Goal: Submit feedback/report problem

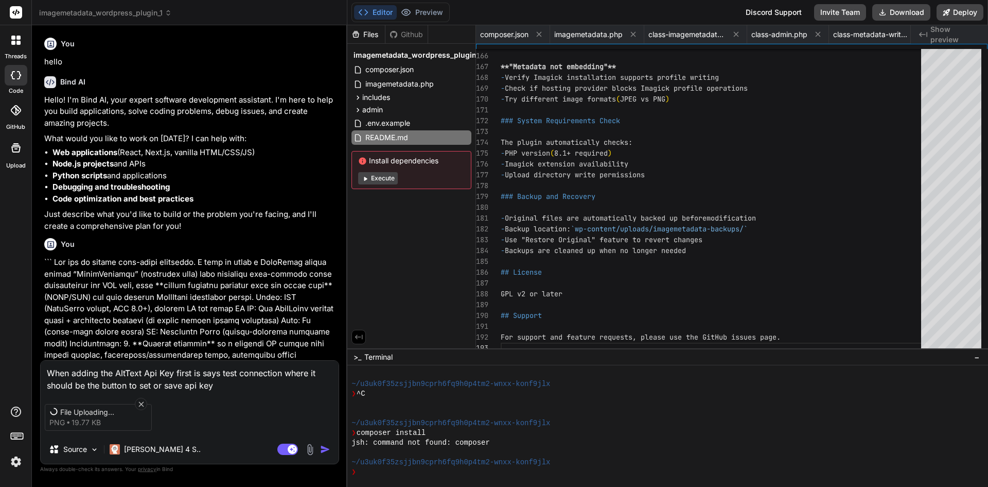
scroll to position [49, 0]
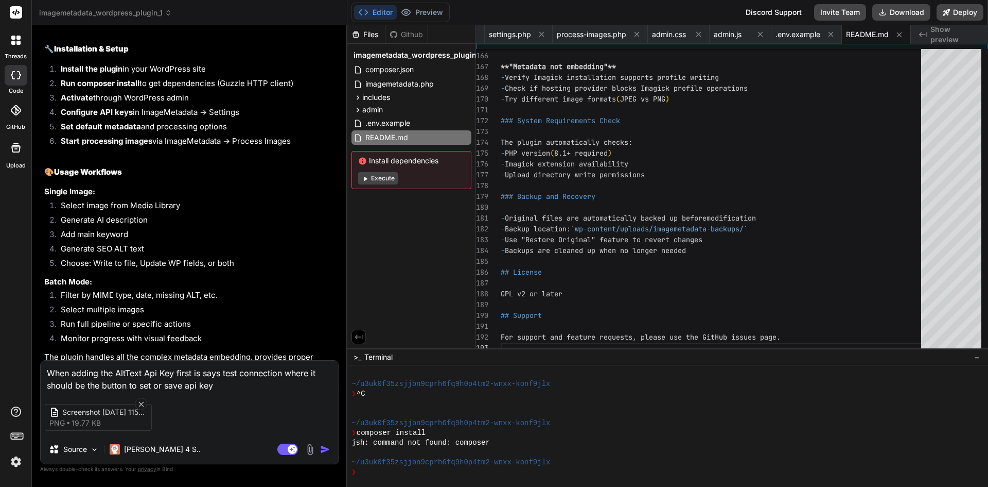
type textarea "x"
click at [223, 372] on textarea "When adding the AltText Api Key first is says test connection where it should b…" at bounding box center [190, 375] width 298 height 31
type textarea "When adding the AltText Api Key first is says "test connection where it should …"
type textarea "x"
type textarea "When adding the AltText Api Key first is says "test connection" where it should…"
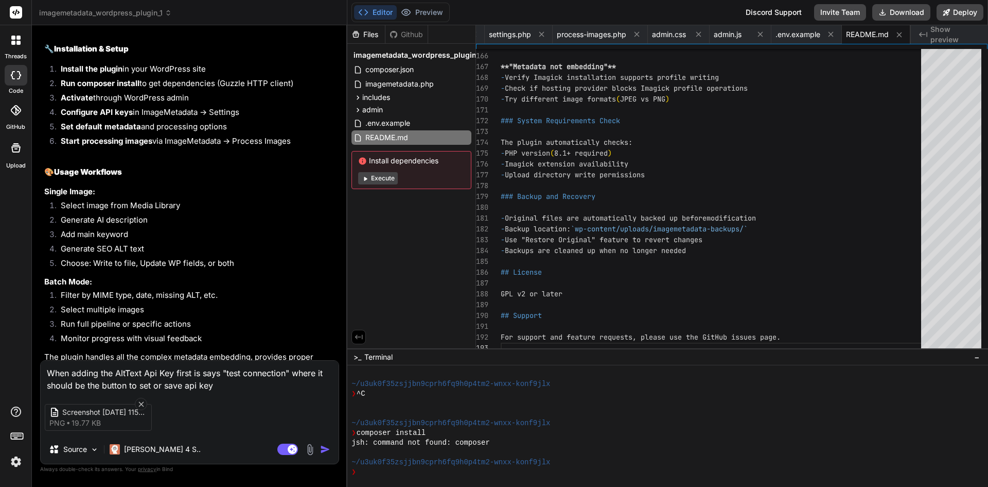
click at [258, 383] on textarea "When adding the AltText Api Key first is says "test connection" where it should…" at bounding box center [190, 375] width 298 height 31
type textarea "x"
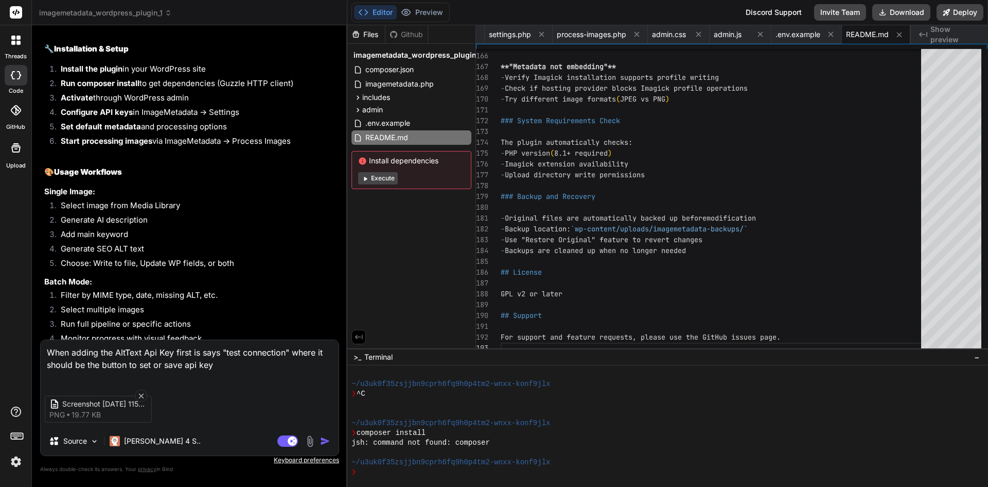
type textarea "When adding the AltText Api Key first is says "test connection" where it should…"
type textarea "x"
type textarea "When adding the AltText Api Key first is says "test connection" where it should…"
type textarea "x"
type textarea "When adding the AltText Api Key first is says "test connection" where it should…"
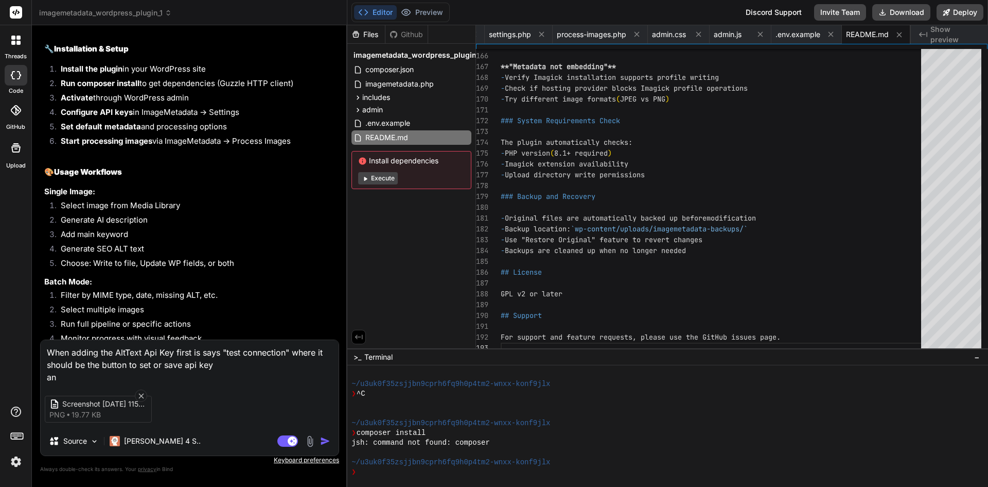
type textarea "x"
type textarea "When adding the AltText Api Key first is says "test connection" where it should…"
type textarea "x"
type textarea "When adding the AltText Api Key first is says "test connection" where it should…"
type textarea "x"
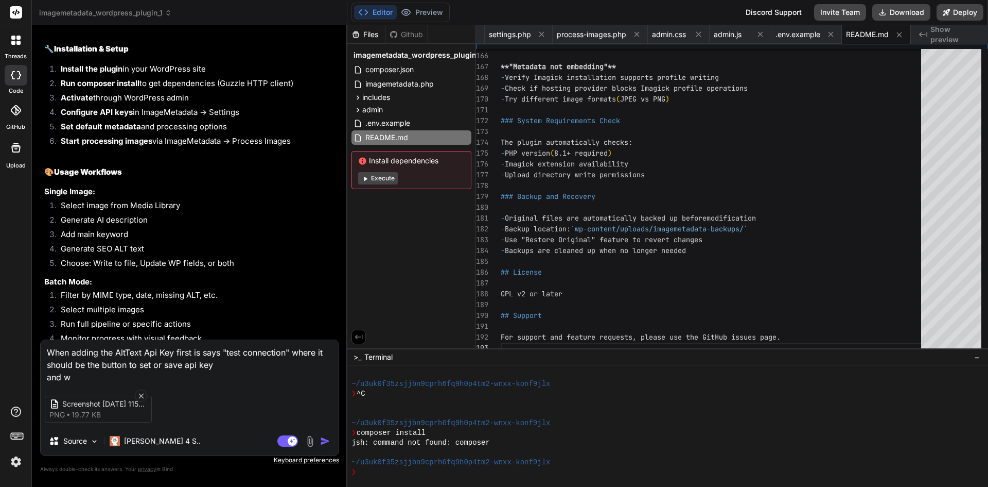
type textarea "When adding the AltText Api Key first is says "test connection" where it should…"
type textarea "x"
type textarea "When adding the AltText Api Key first is says "test connection" where it should…"
type textarea "x"
type textarea "When adding the AltText Api Key first is says "test connection" where it should…"
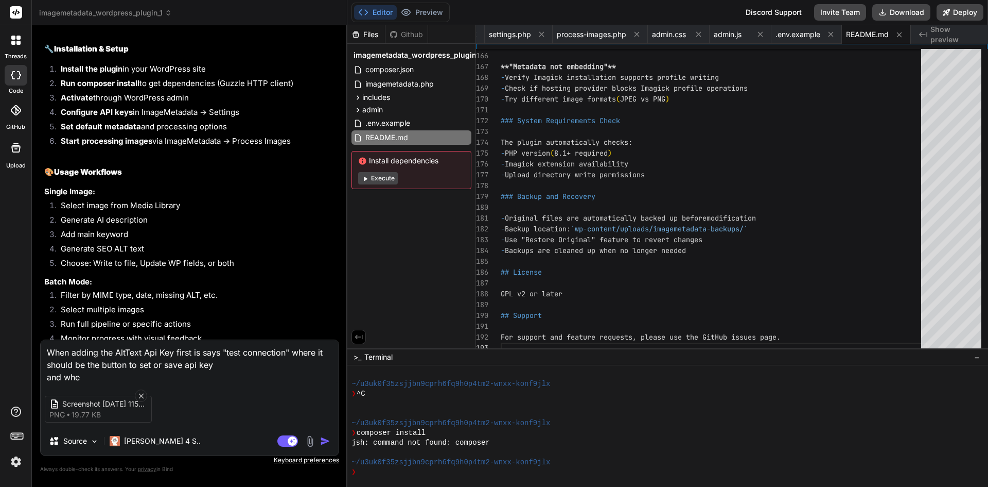
type textarea "x"
type textarea "When adding the AltText Api Key first is says "test connection" where it should…"
type textarea "x"
type textarea "When adding the AltText Api Key first is says "test connection" where it should…"
type textarea "x"
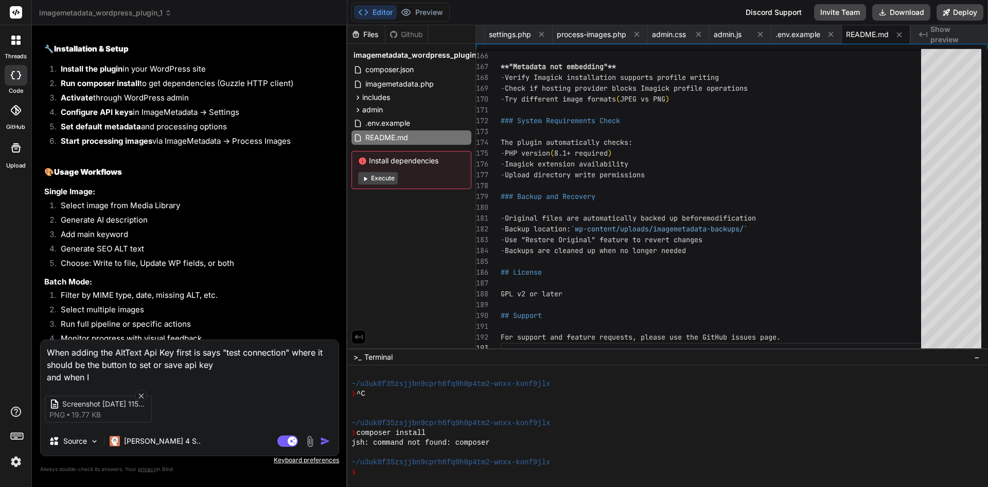
type textarea "When adding the AltText Api Key first is says "test connection" where it should…"
type textarea "x"
type textarea "When adding the AltText Api Key first is says "test connection" where it should…"
type textarea "x"
type textarea "When adding the AltText Api Key first is says "test connection" where it should…"
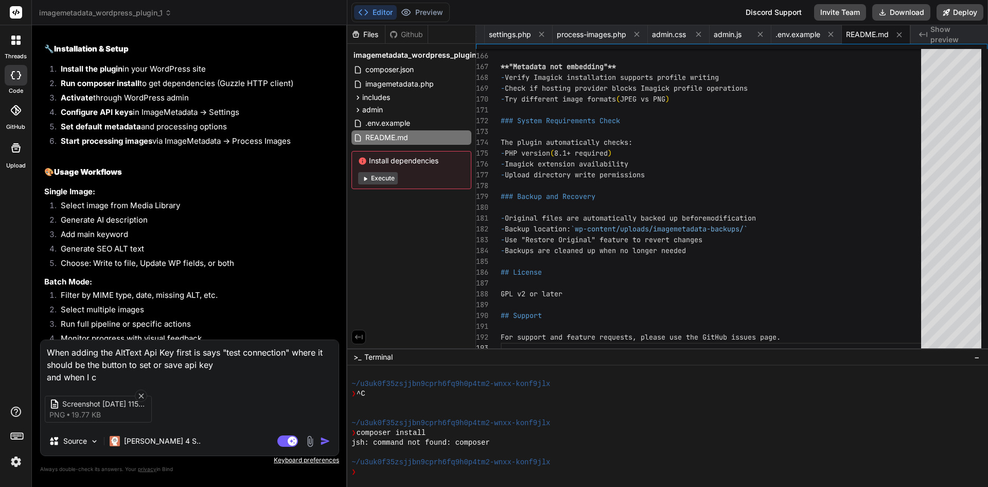
type textarea "x"
type textarea "When adding the AltText Api Key first is says "test connection" where it should…"
type textarea "x"
type textarea "When adding the AltText Api Key first is says "test connection" where it should…"
type textarea "x"
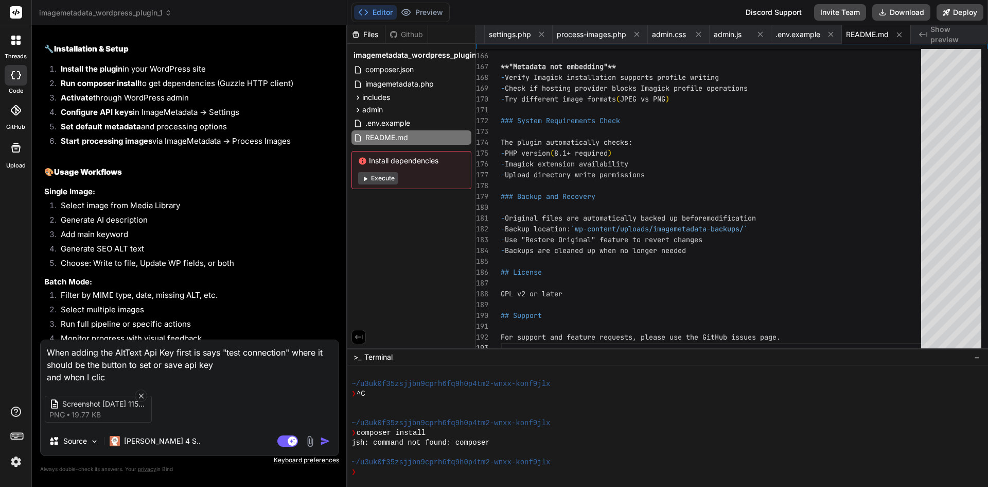
type textarea "When adding the AltText Api Key first is says "test connection" where it should…"
type textarea "x"
type textarea "When adding the AltText Api Key first is says "test connection" where it should…"
type textarea "x"
type textarea "When adding the AltText Api Key first is says "test connection" where it should…"
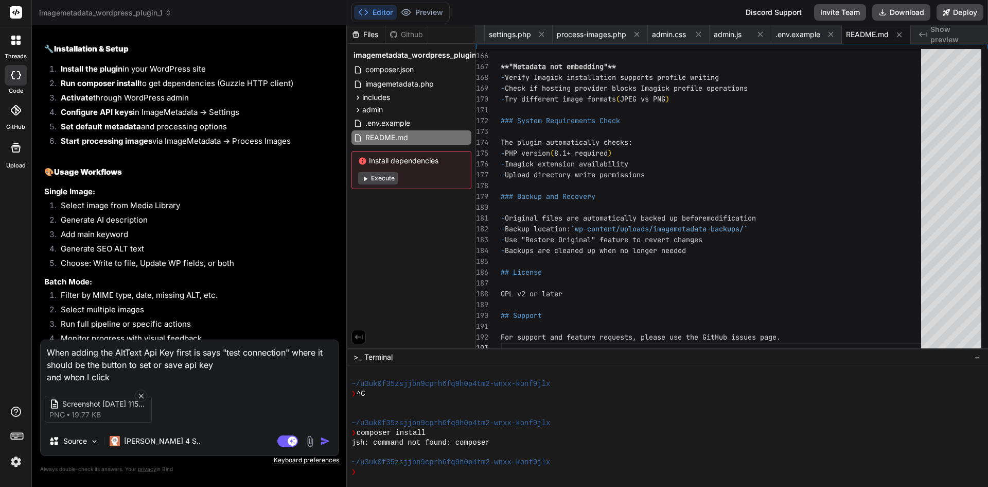
type textarea "x"
type textarea "When adding the AltText Api Key first is says "test connection" where it should…"
type textarea "x"
type textarea "When adding the AltText Api Key first is says "test connection" where it should…"
type textarea "x"
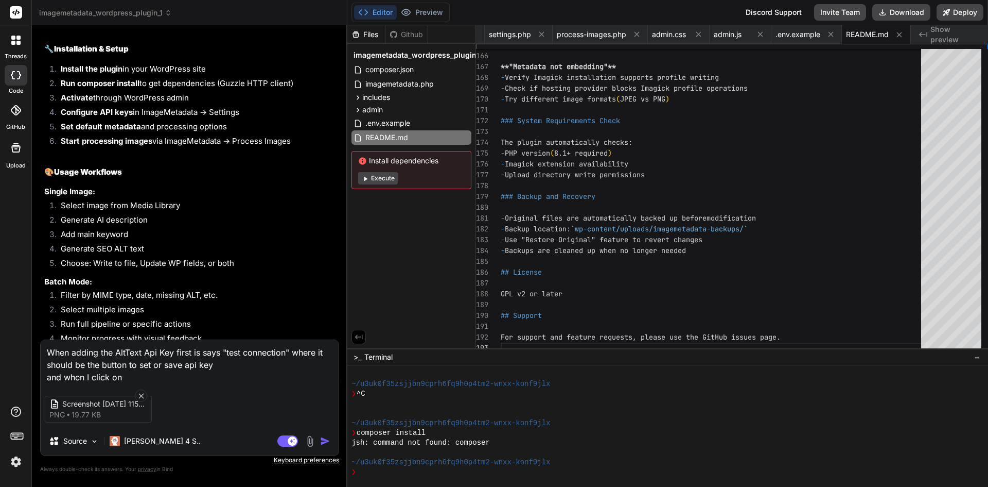
type textarea "When adding the AltText Api Key first is says "test connection" where it should…"
type textarea "x"
type textarea "When adding the AltText Api Key first is says "test connection" where it should…"
type textarea "x"
type textarea "When adding the AltText Api Key first is says "test connection" where it should…"
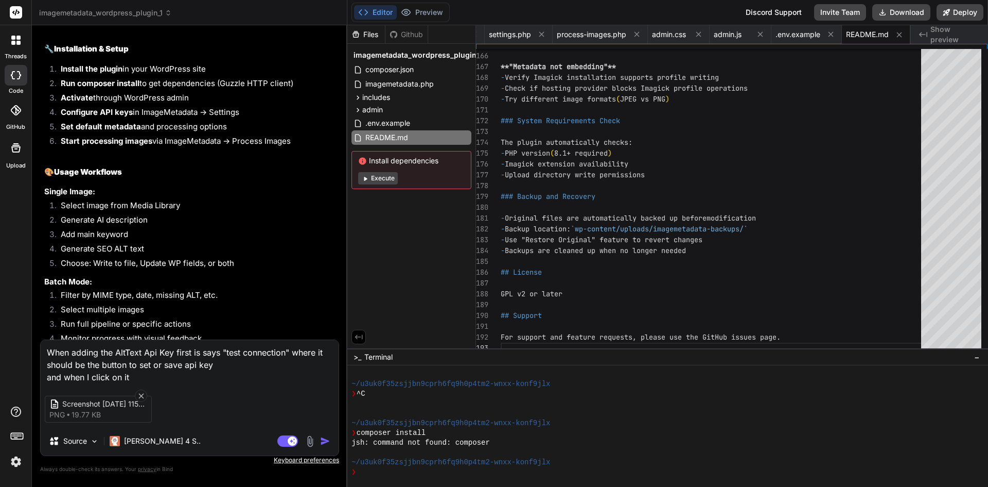
type textarea "x"
type textarea "When adding the AltText Api Key first is says "test connection" where it should…"
type textarea "x"
type textarea "When adding the AltText Api Key first is says "test connection" where it should…"
type textarea "x"
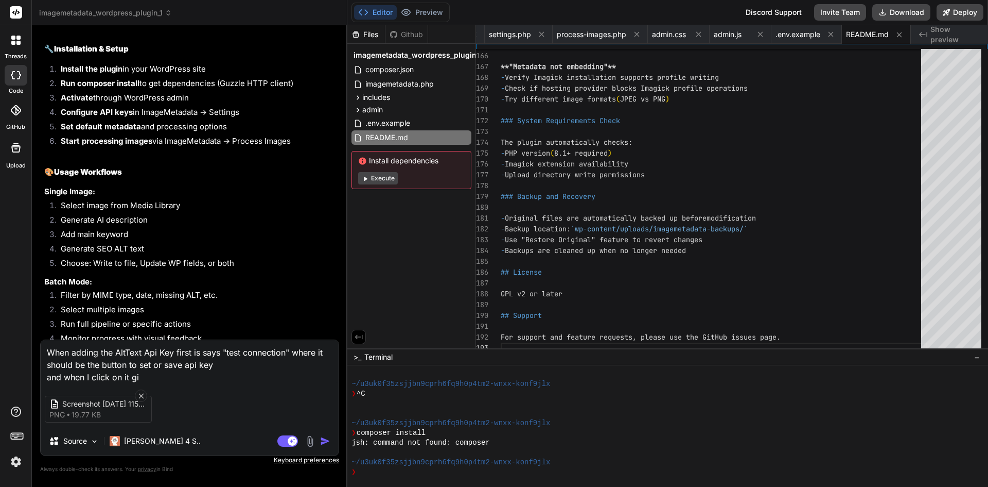
type textarea "When adding the AltText Api Key first is says "test connection" where it should…"
type textarea "x"
type textarea "When adding the AltText Api Key first is says "test connection" where it should…"
type textarea "x"
type textarea "When adding the AltText Api Key first is says "test connection" where it should…"
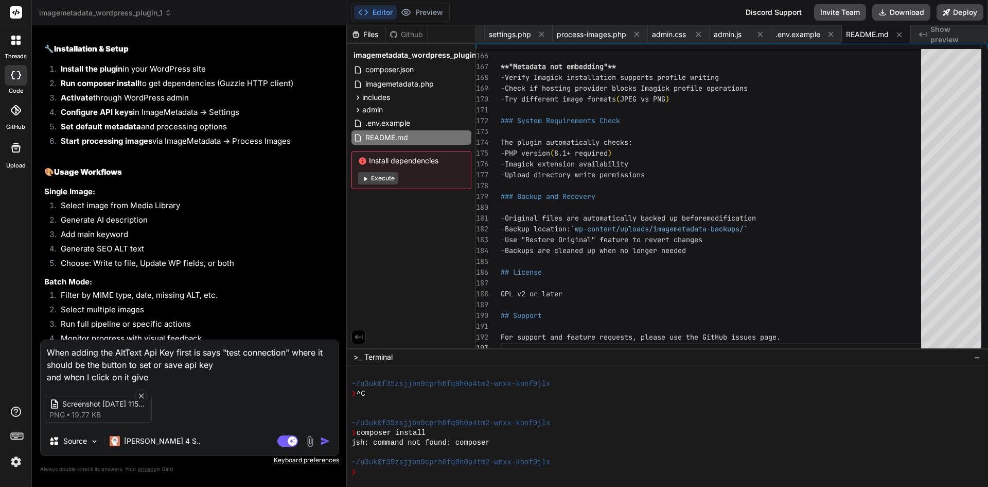
type textarea "x"
type textarea "When adding the AltText Api Key first is says "test connection" where it should…"
type textarea "x"
type textarea "When adding the AltText Api Key first is says "test connection" where it should…"
type textarea "x"
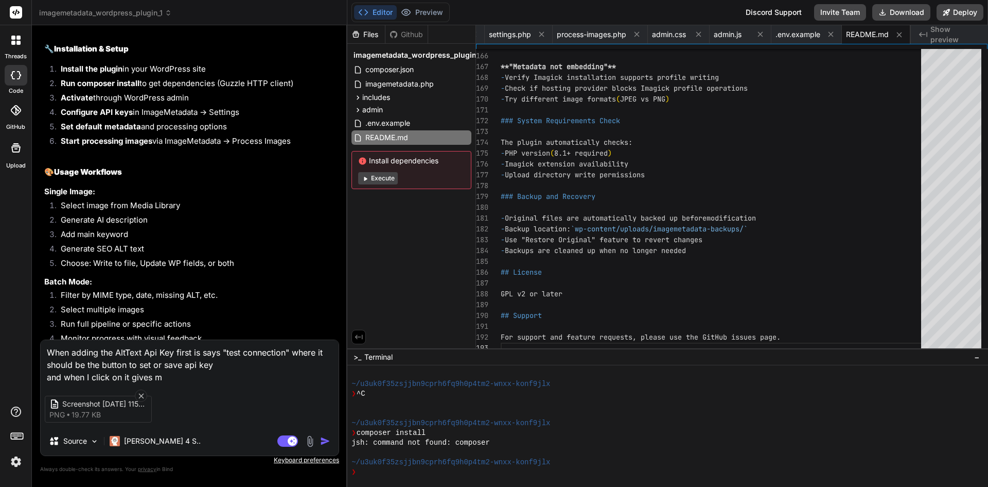
type textarea "When adding the AltText Api Key first is says "test connection" where it should…"
type textarea "x"
type textarea "When adding the AltText Api Key first is says "test connection" where it should…"
type textarea "x"
type textarea "When adding the AltText Api Key first is says "test connection" where it should…"
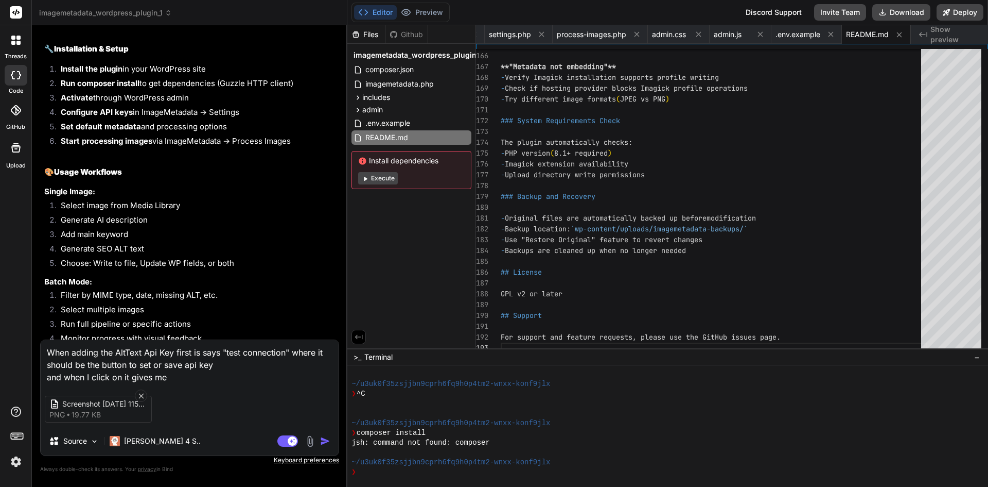
type textarea "x"
type textarea "When adding the AltText Api Key first is says "test connection" where it should…"
type textarea "x"
type textarea "When adding the AltText Api Key first is says "test connection" where it should…"
type textarea "x"
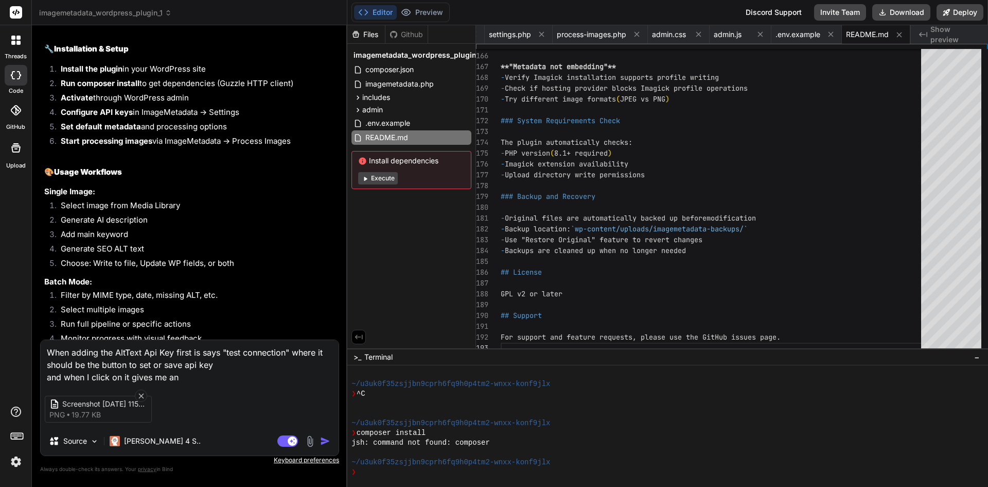
type textarea "When adding the AltText Api Key first is says "test connection" where it should…"
type textarea "x"
type textarea "When adding the AltText Api Key first is says "test connection" where it should…"
type textarea "x"
type textarea "When adding the AltText Api Key first is says "test connection" where it should…"
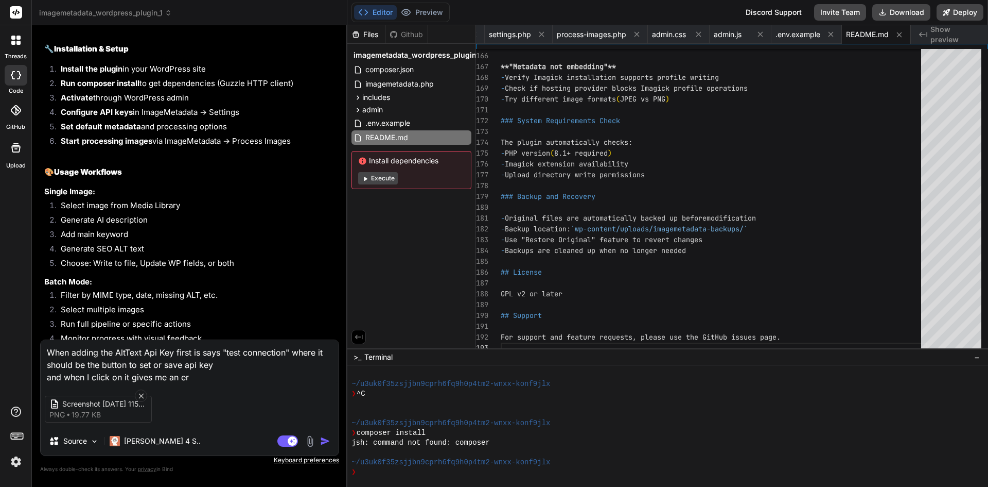
type textarea "x"
type textarea "When adding the AltText Api Key first is says "test connection" where it should…"
type textarea "x"
type textarea "When adding the AltText Api Key first is says "test connection" where it should…"
type textarea "x"
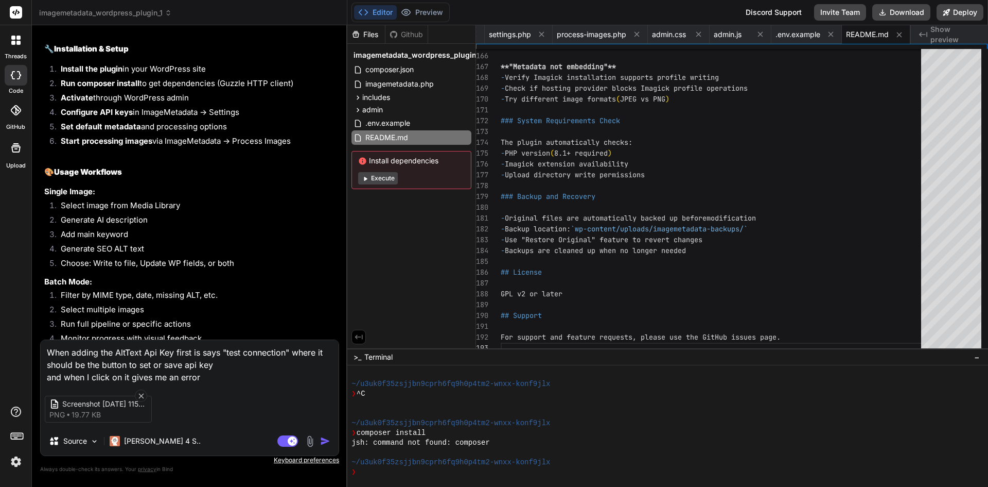
type textarea "When adding the AltText Api Key first is says "test connection" where it should…"
type textarea "x"
type textarea "When adding the AltText Api Key first is says "test connection" where it should…"
type textarea "x"
click at [210, 368] on textarea "When adding the AltText Api Key first is says "test connection" where it should…" at bounding box center [190, 361] width 298 height 43
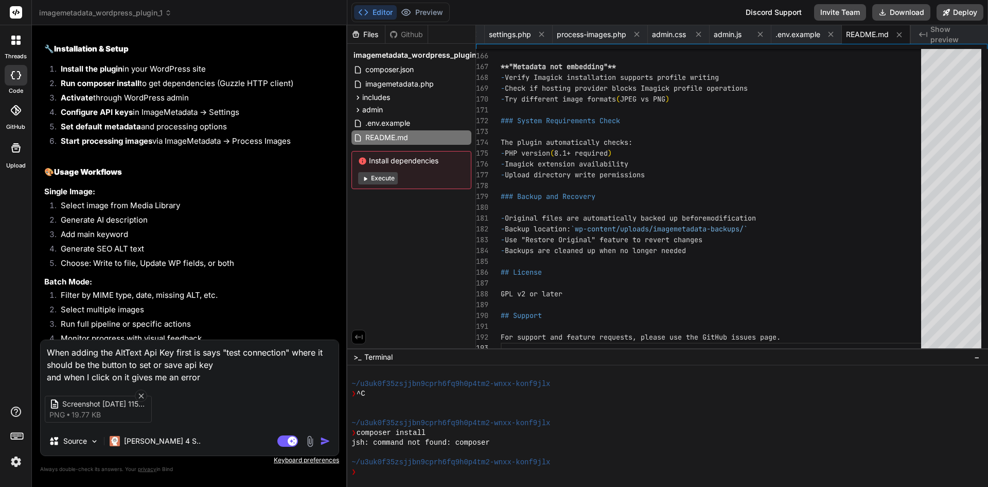
click at [209, 377] on textarea "When adding the AltText Api Key first is says "test connection" where it should…" at bounding box center [190, 361] width 298 height 43
type textarea "When adding the AltText Api Key first is says "test connection" where it should…"
type textarea "x"
type textarea "When adding the AltText Api Key first is says "test connection" where it should…"
type textarea "x"
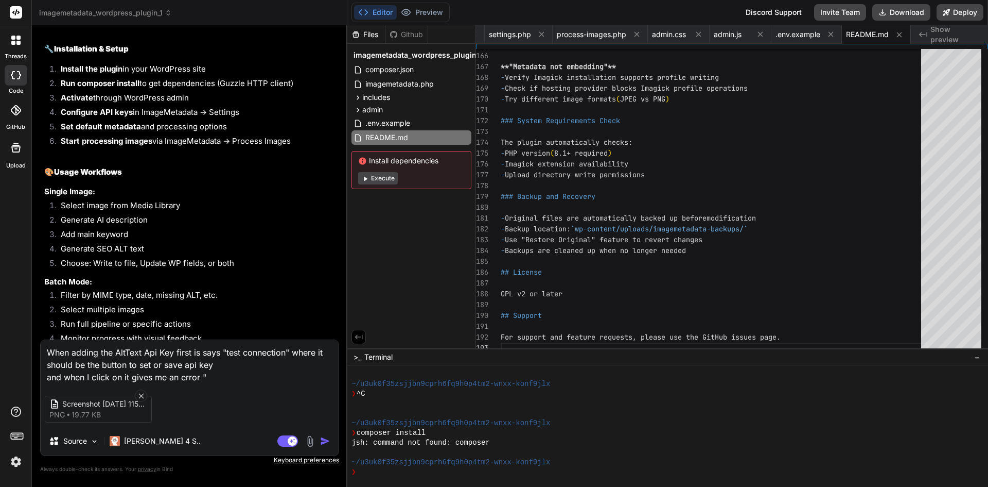
paste textarea "Connection failed"
type textarea "When adding the AltText Api Key first is says "test connection" where it should…"
type textarea "x"
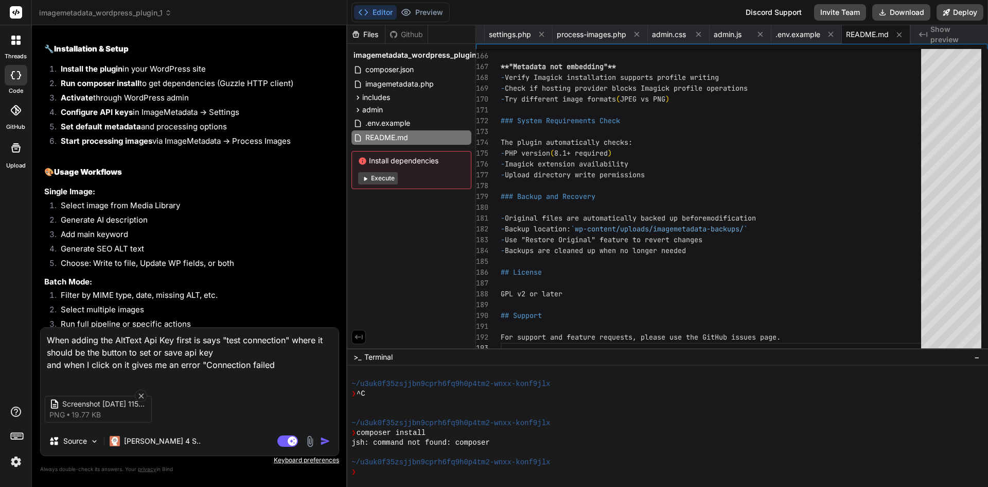
type textarea "When adding the AltText Api Key first is says "test connection" where it should…"
type textarea "x"
type textarea "When adding the AltText Api Key first is says "test connection" where it should…"
type textarea "x"
type textarea "When adding the AltText Api Key first is says "test connection" where it should…"
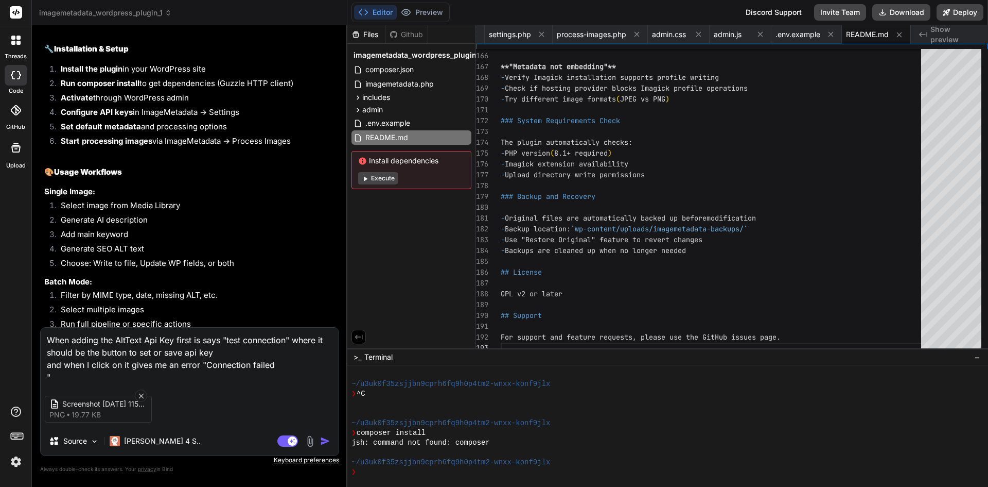
type textarea "x"
type textarea "When adding the AltText Api Key first is says "test connection" where it should…"
type textarea "x"
type textarea "When adding the AltText Api Key first is says "test connection" where it should…"
type textarea "x"
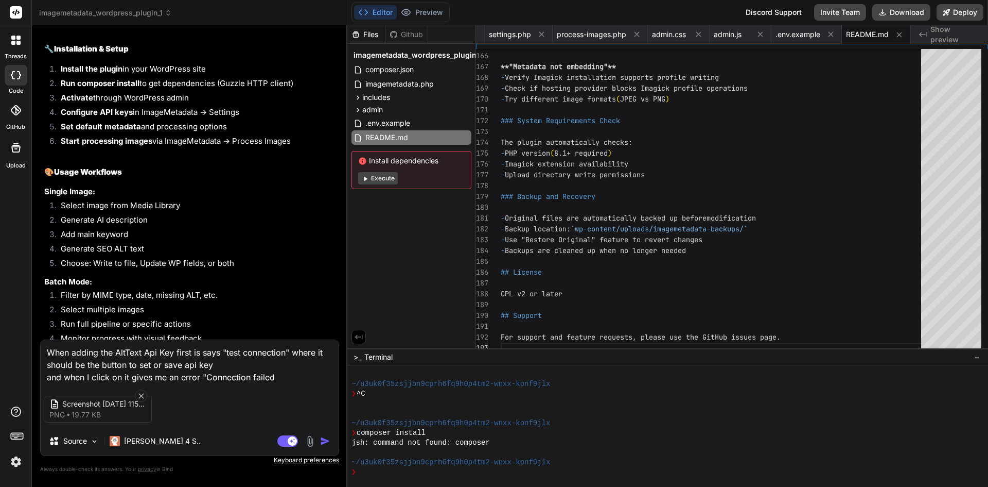
type textarea "When adding the AltText Api Key first is says "test connection" where it should…"
type textarea "x"
type textarea "When adding the AltText Api Key first is says "test connection" where it should…"
type textarea "x"
type textarea "When adding the AltText Api Key first is says "test connection" where it should…"
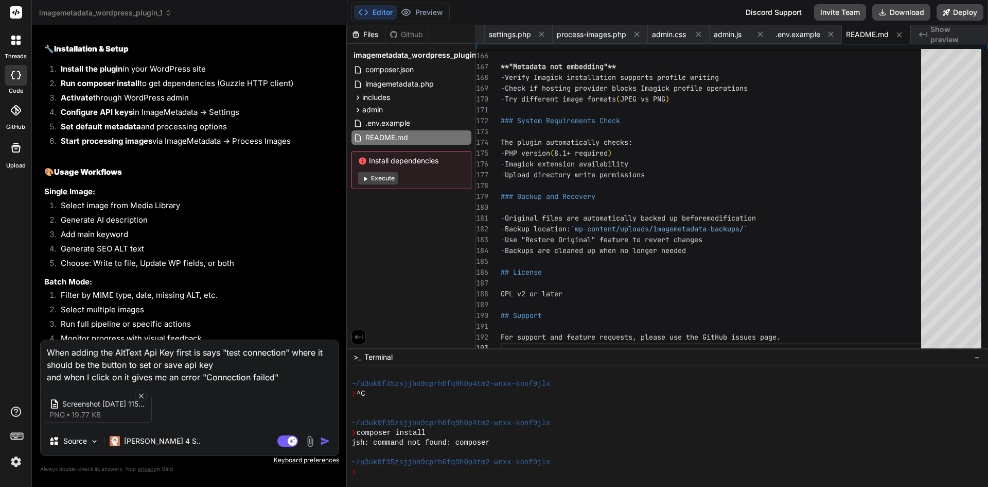
type textarea "x"
type textarea "When adding the AltText Api Key first is says "test connection" where it should…"
type textarea "x"
type textarea "When adding the AltText Api Key first is says "test connection" where it should…"
type textarea "x"
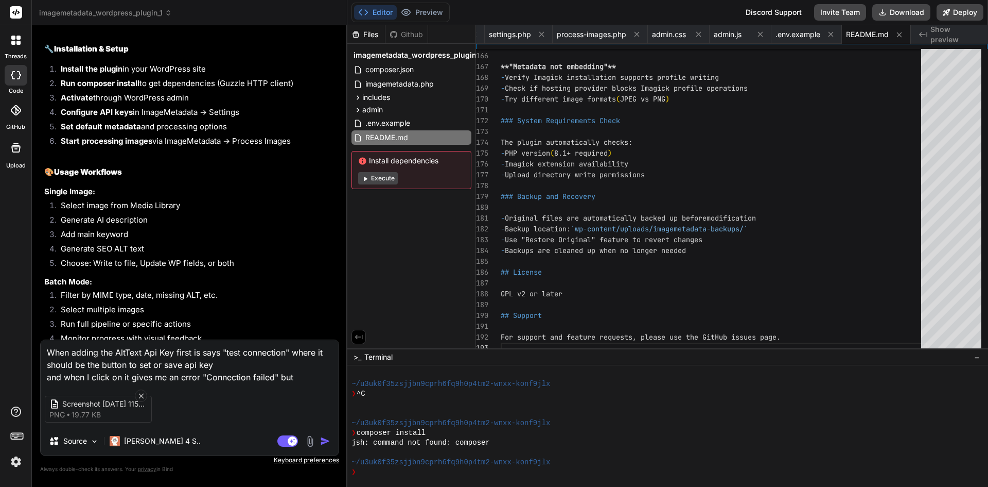
type textarea "When adding the AltText Api Key first is says "test connection" where it should…"
type textarea "x"
type textarea "When adding the AltText Api Key first is says "test connection" where it should…"
type textarea "x"
type textarea "When adding the AltText Api Key first is says "test connection" where it should…"
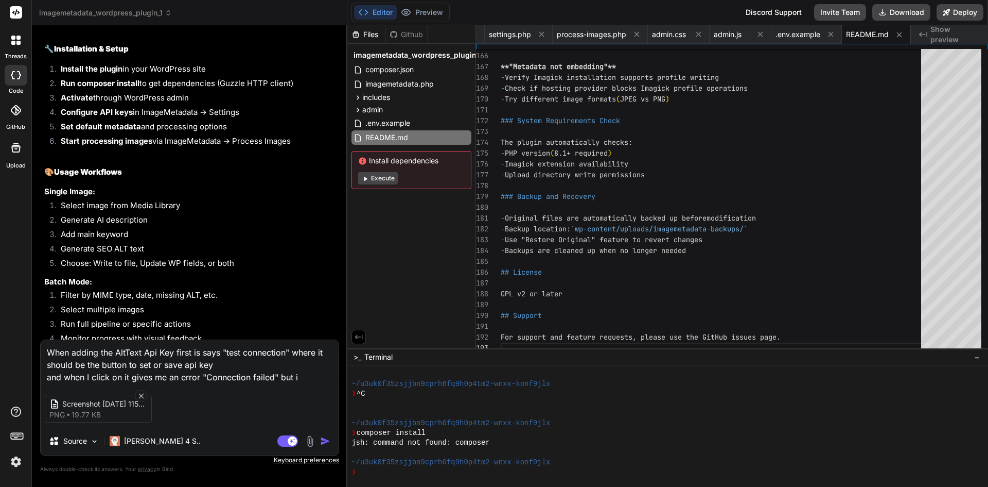
type textarea "x"
type textarea "When adding the AltText Api Key first is says "test connection" where it should…"
type textarea "x"
type textarea "When adding the AltText Api Key first is says "test connection" where it should…"
type textarea "x"
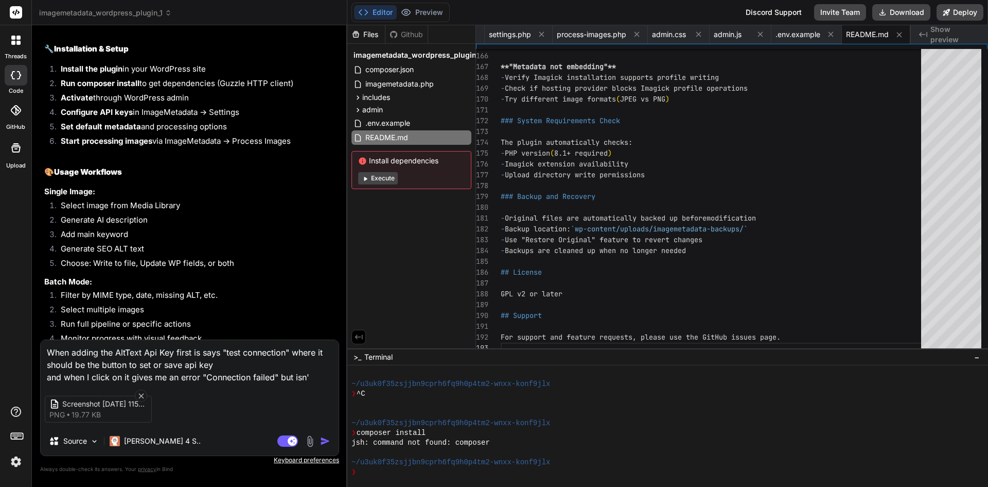
type textarea "When adding the AltText Api Key first is says "test connection" where it should…"
type textarea "x"
type textarea "When adding the AltText Api Key first is says "test connection" where it should…"
type textarea "x"
type textarea "When adding the AltText Api Key first is says "test connection" where it should…"
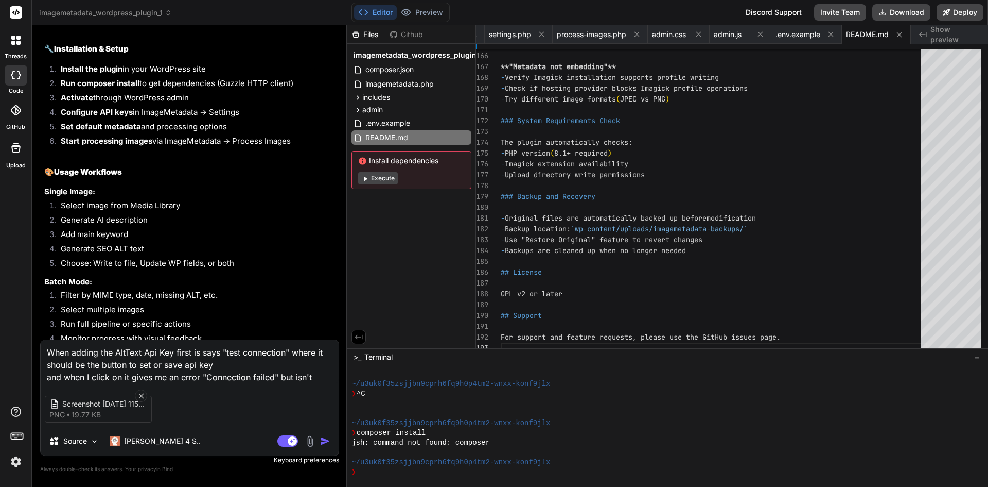
type textarea "x"
type textarea "When adding the AltText Api Key first is says "test connection" where it should…"
type textarea "x"
type textarea "When adding the AltText Api Key first is says "test connection" where it should…"
type textarea "x"
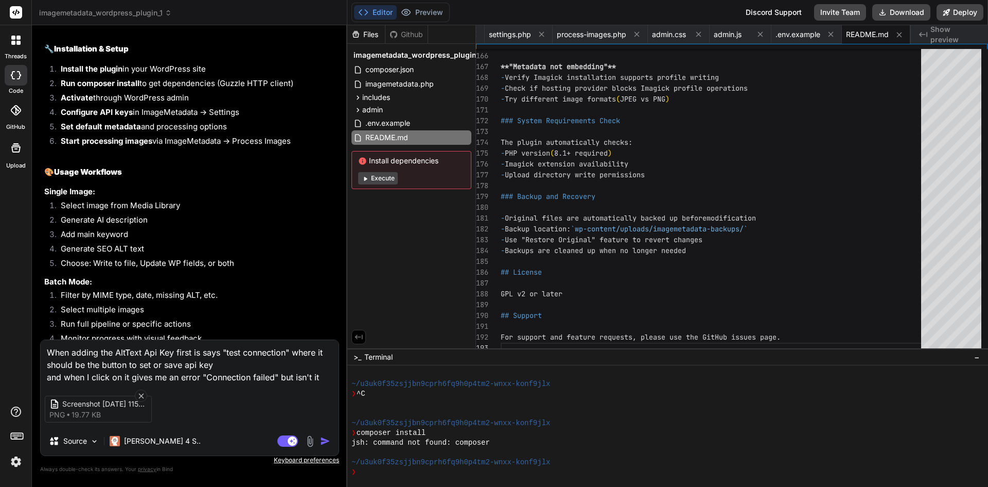
type textarea "When adding the AltText Api Key first is says "test connection" where it should…"
type textarea "x"
type textarea "When adding the AltText Api Key first is says "test connection" where it should…"
type textarea "x"
type textarea "When adding the AltText Api Key first is says "test connection" where it should…"
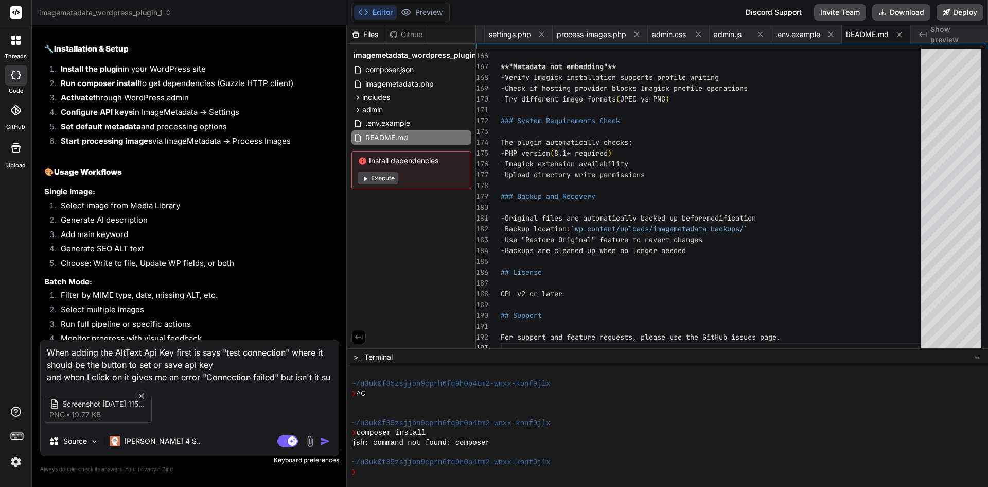
type textarea "x"
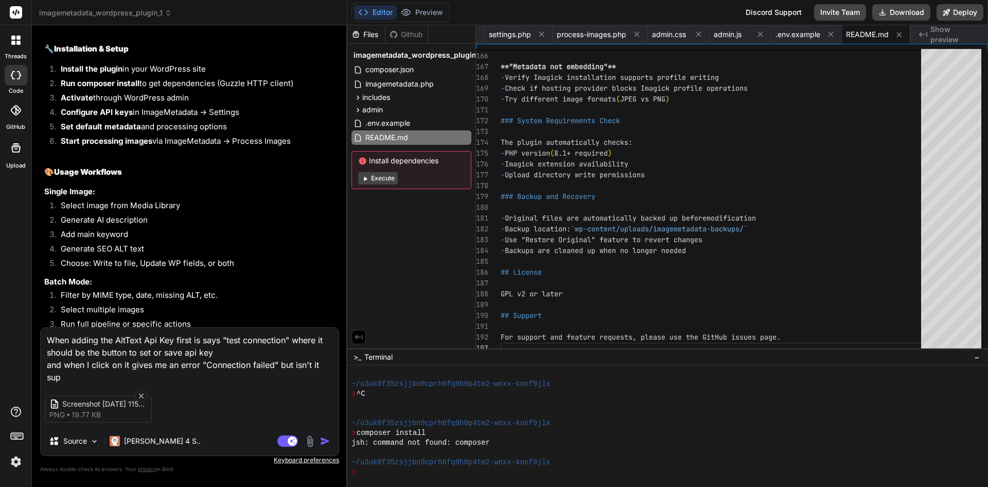
type textarea "When adding the AltText Api Key first is says "test connection" where it should…"
type textarea "x"
type textarea "When adding the AltText Api Key first is says "test connection" where it should…"
type textarea "x"
type textarea "When adding the AltText Api Key first is says "test connection" where it should…"
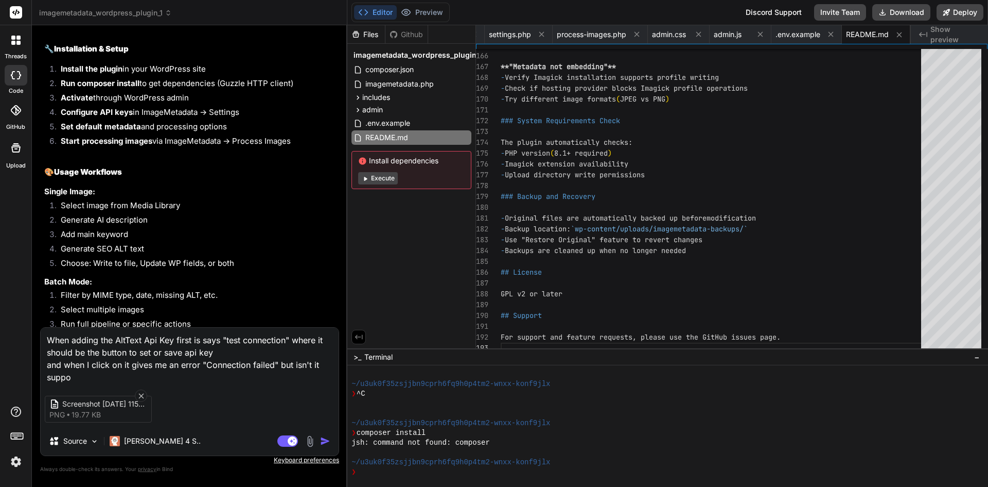
type textarea "x"
type textarea "When adding the AltText Api Key first is says "test connection" where it should…"
type textarea "x"
type textarea "When adding the AltText Api Key first is says "test connection" where it should…"
type textarea "x"
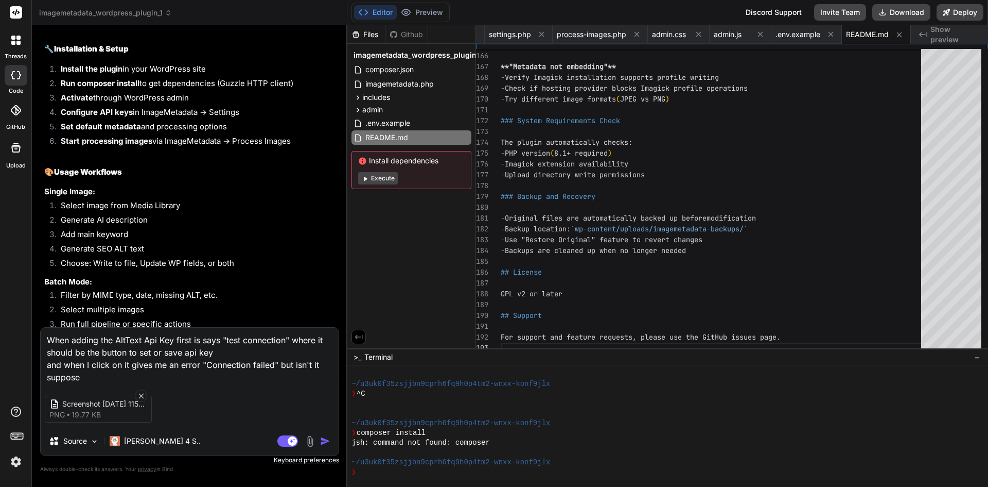
type textarea "When adding the AltText Api Key first is says "test connection" where it should…"
type textarea "x"
type textarea "When adding the AltText Api Key first is says "test connection" where it should…"
type textarea "x"
type textarea "When adding the AltText Api Key first is says "test connection" where it should…"
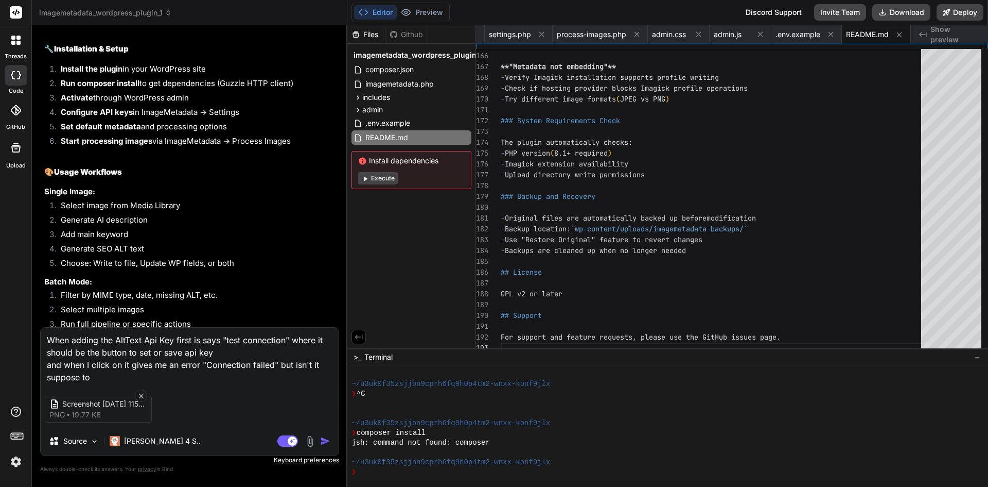
type textarea "x"
type textarea "When adding the AltText Api Key first is says "test connection" where it should…"
type textarea "x"
type textarea "When adding the AltText Api Key first is says "test connection" where it should…"
type textarea "x"
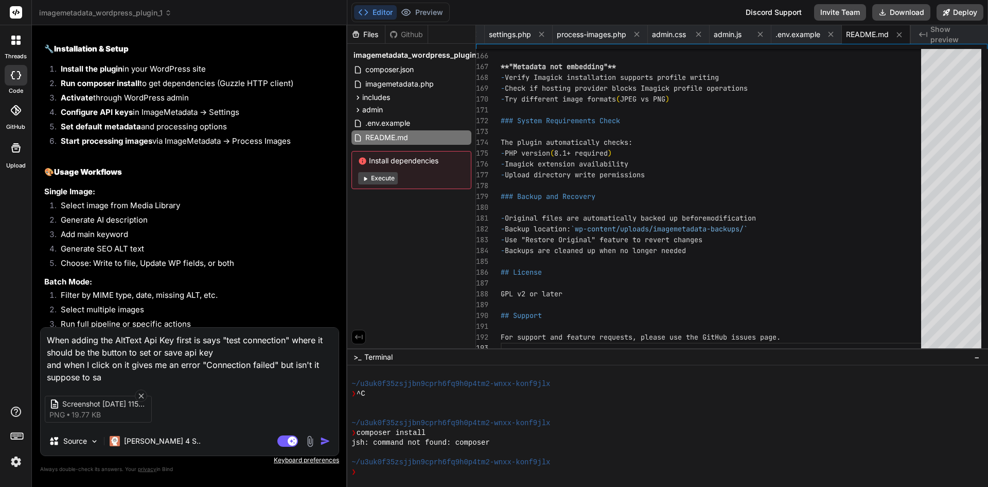
type textarea "When adding the AltText Api Key first is says "test connection" where it should…"
type textarea "x"
type textarea "When adding the AltText Api Key first is says "test connection" where it should…"
type textarea "x"
type textarea "When adding the AltText Api Key first is says "test connection" where it should…"
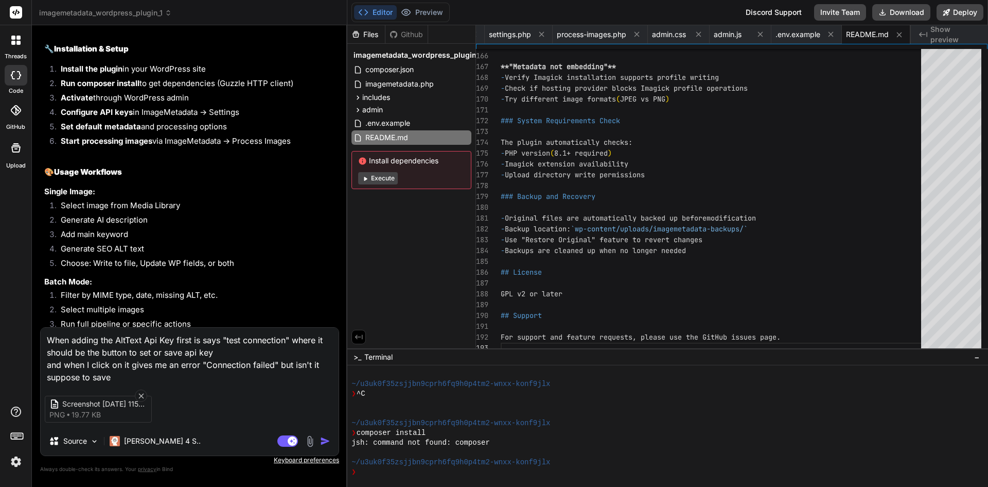
type textarea "x"
type textarea "When adding the AltText Api Key first is says "test connection" where it should…"
type textarea "x"
type textarea "When adding the AltText Api Key first is says "test connection" where it should…"
type textarea "x"
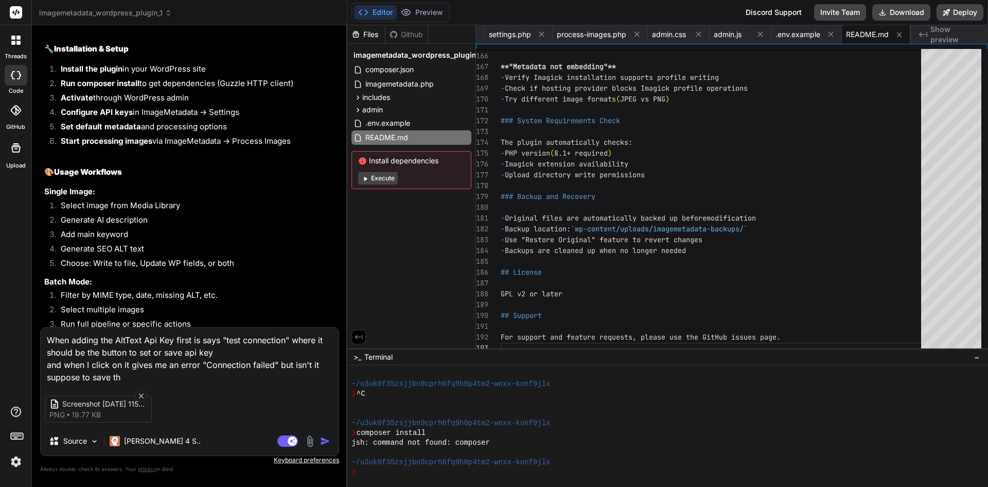
type textarea "When adding the AltText Api Key first is says "test connection" where it should…"
type textarea "x"
type textarea "When adding the AltText Api Key first is says "test connection" where it should…"
type textarea "x"
type textarea "When adding the AltText Api Key first is says "test connection" where it should…"
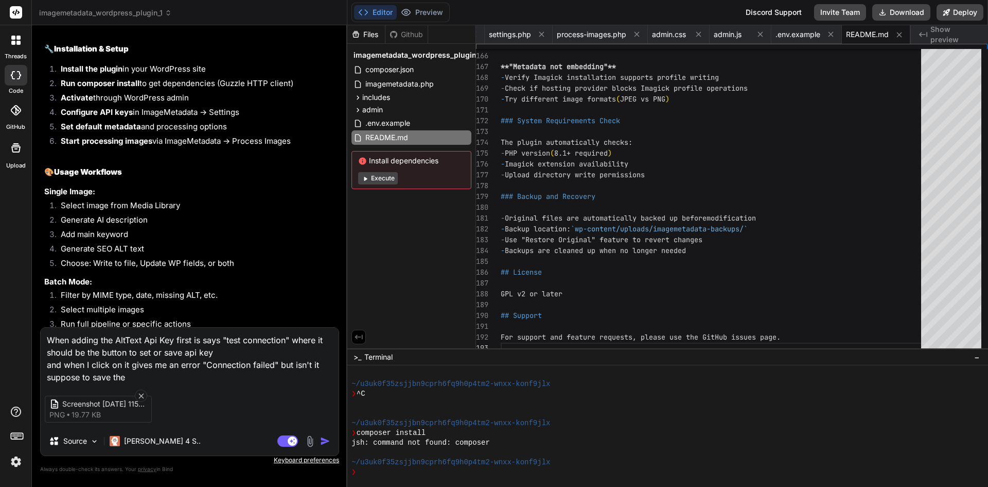
type textarea "x"
type textarea "When adding the AltText Api Key first is says "test connection" where it should…"
type textarea "x"
type textarea "When adding the AltText Api Key first is says "test connection" where it should…"
type textarea "x"
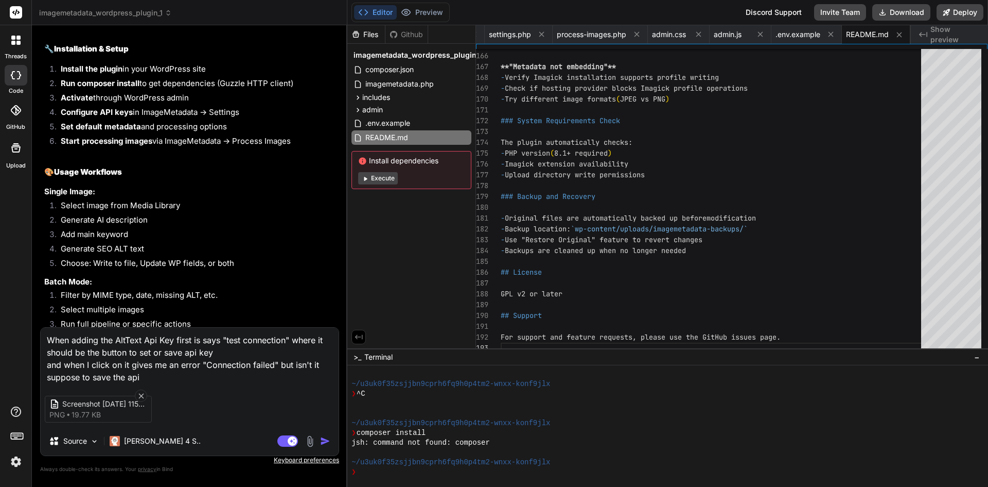
type textarea "When adding the AltText Api Key first is says "test connection" where it should…"
type textarea "x"
type textarea "When adding the AltText Api Key first is says "test connection" where it should…"
type textarea "x"
type textarea "When adding the AltText Api Key first is says "test connection" where it should…"
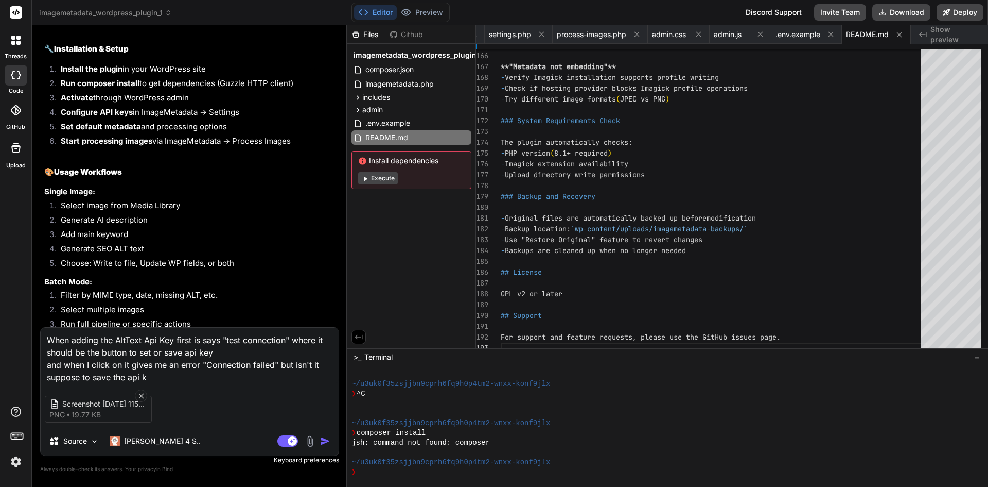
type textarea "x"
type textarea "When adding the AltText Api Key first is says "test connection" where it should…"
type textarea "x"
type textarea "When adding the AltText Api Key first is says "test connection" where it should…"
type textarea "x"
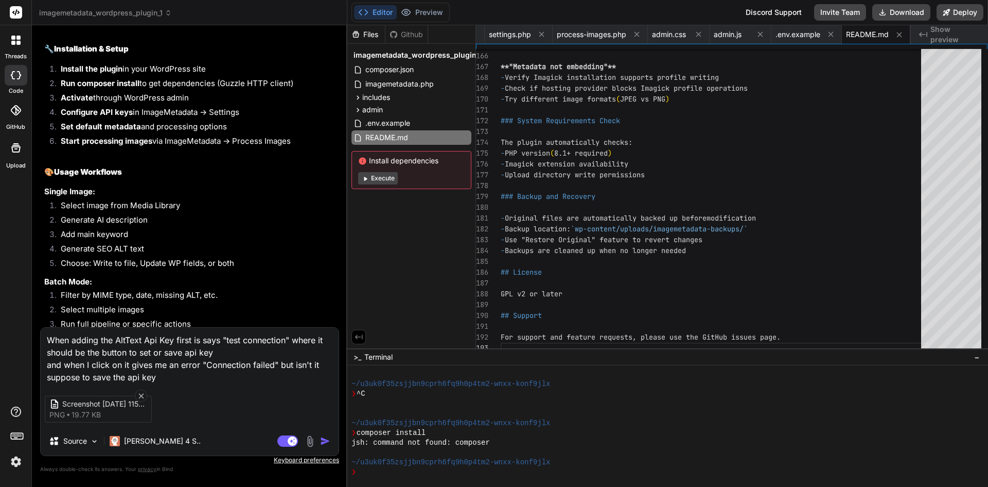
type textarea "When adding the AltText Api Key first is says "test connection" where it should…"
type textarea "x"
type textarea "When adding the AltText Api Key first is says "test connection" where it should…"
type textarea "x"
type textarea "When adding the AltText Api Key first is says "test connection" where it should…"
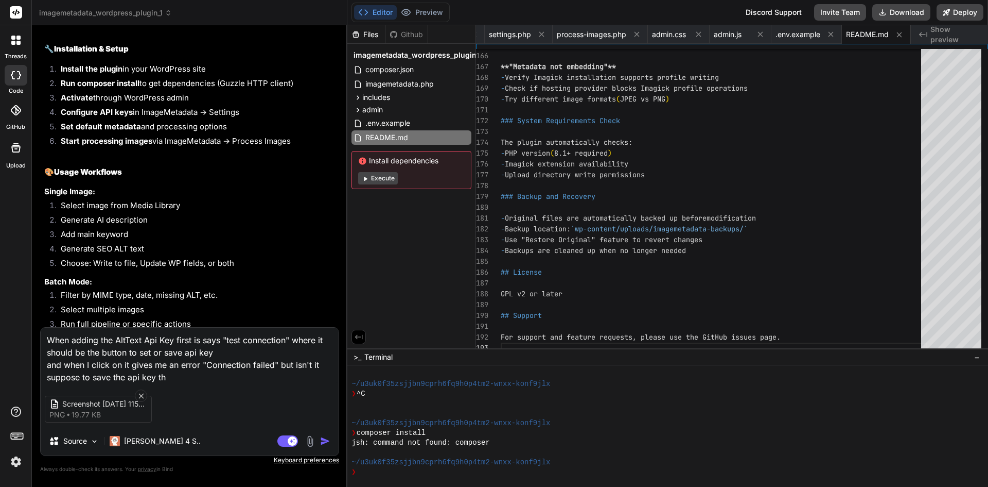
type textarea "x"
type textarea "When adding the AltText Api Key first is says "test connection" where it should…"
type textarea "x"
type textarea "When adding the AltText Api Key first is says "test connection" where it should…"
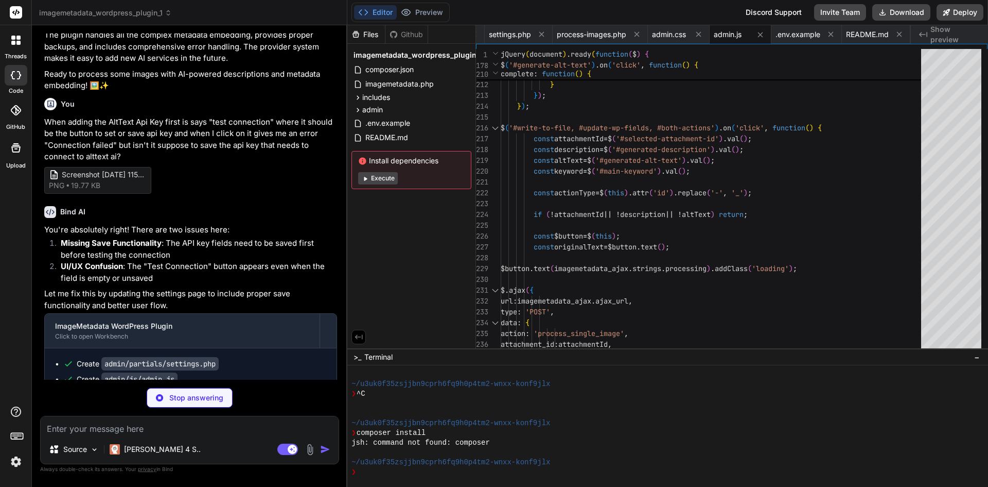
scroll to position [2905, 0]
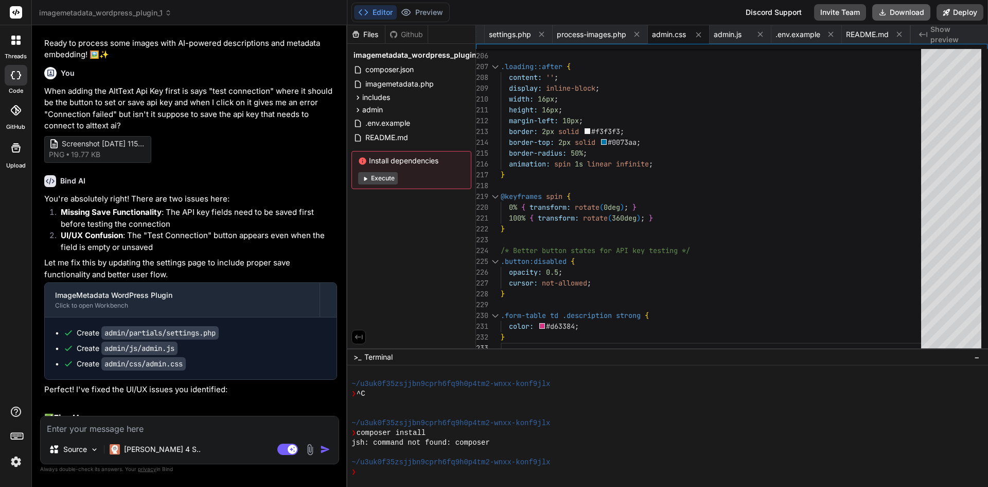
click at [903, 4] on button "Download" at bounding box center [902, 12] width 58 height 16
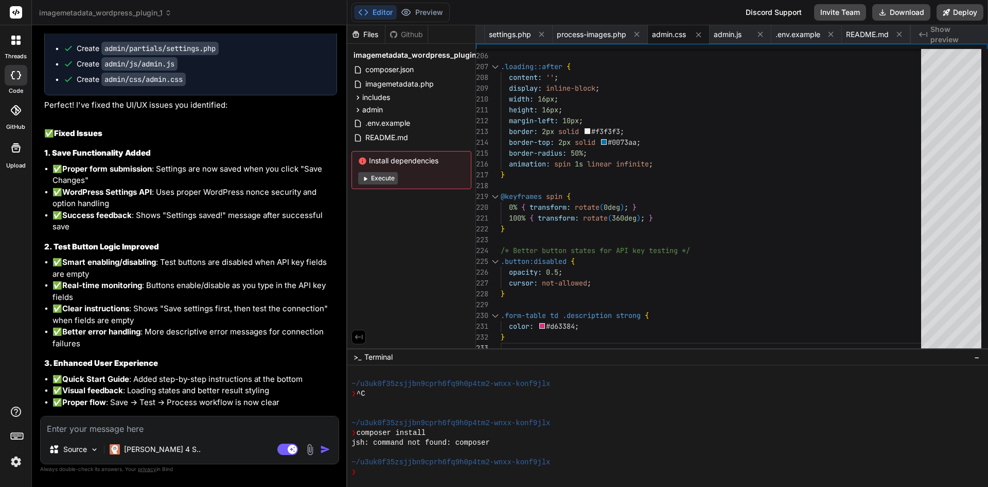
scroll to position [3344, 0]
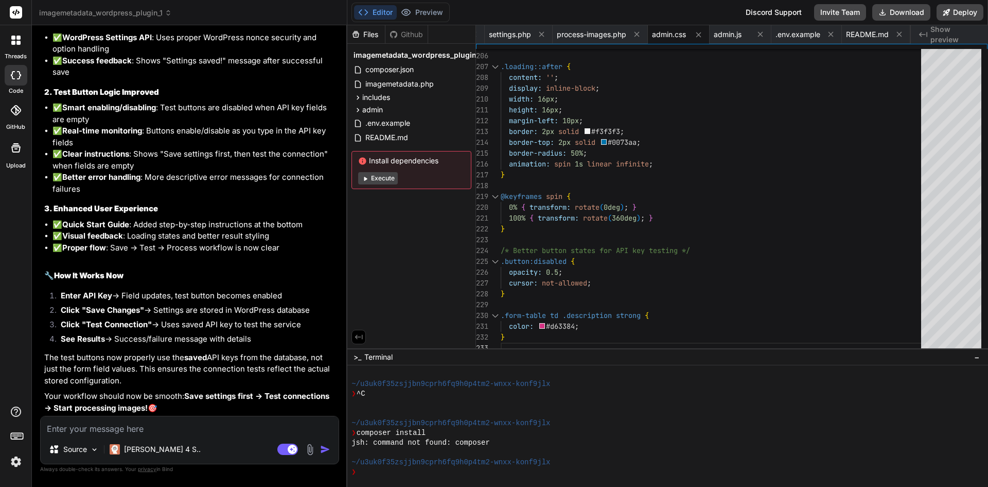
click at [164, 433] on textarea at bounding box center [190, 425] width 298 height 19
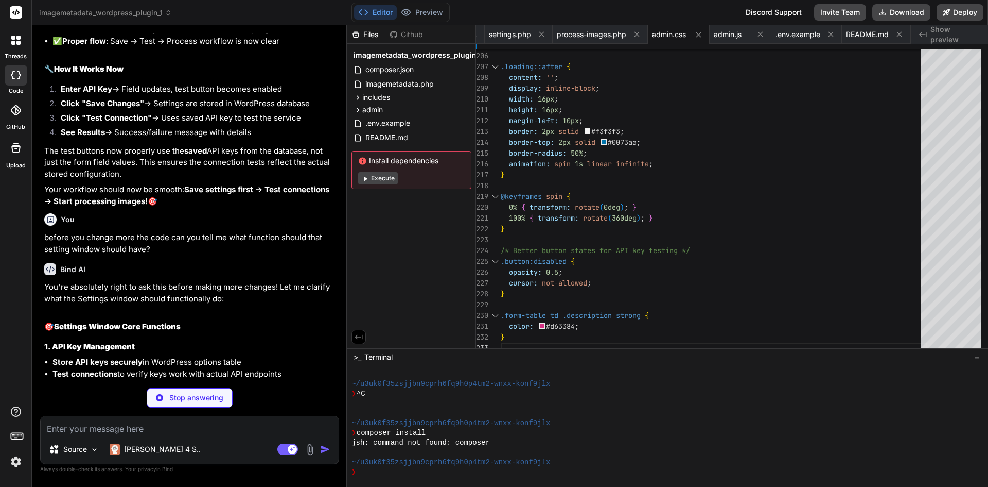
scroll to position [3602, 0]
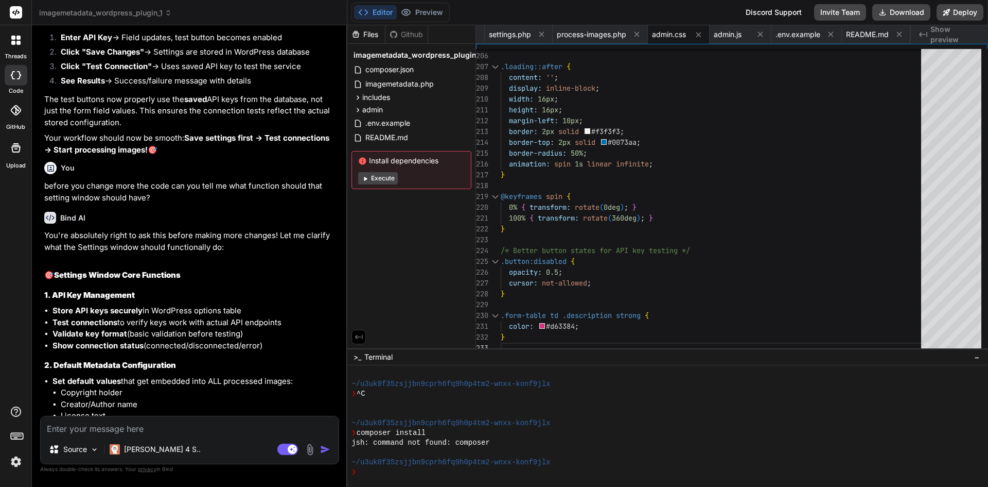
click at [206, 429] on textarea at bounding box center [190, 425] width 298 height 19
click at [172, 427] on textarea at bounding box center [190, 425] width 298 height 19
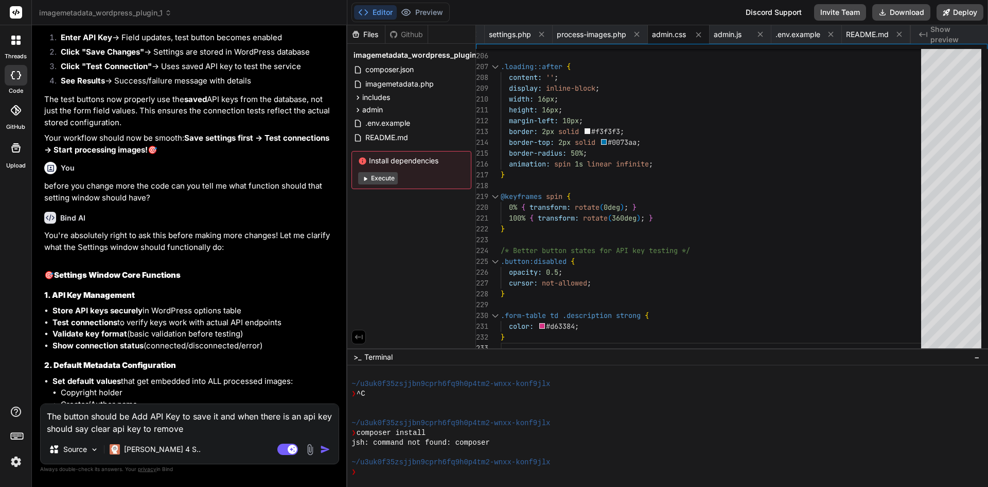
drag, startPoint x: 288, startPoint y: 322, endPoint x: 31, endPoint y: 323, distance: 256.9
click at [31, 319] on div "threads code GitHub Upload imagemetadata_wordpress_plugin_1 Created with Pixso.…" at bounding box center [494, 243] width 988 height 487
click at [126, 337] on li "Validate key format (basic validation before testing)" at bounding box center [195, 334] width 285 height 12
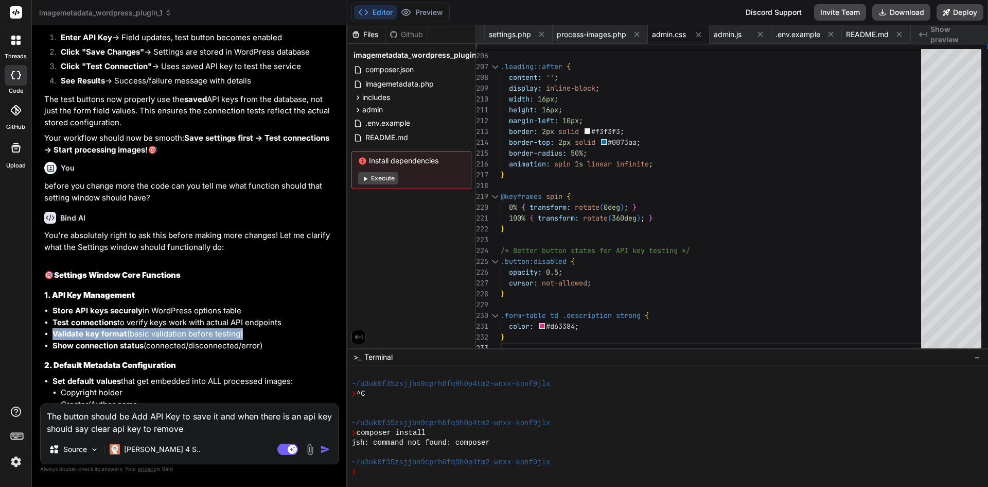
click at [126, 337] on li "Validate key format (basic validation before testing)" at bounding box center [195, 334] width 285 height 12
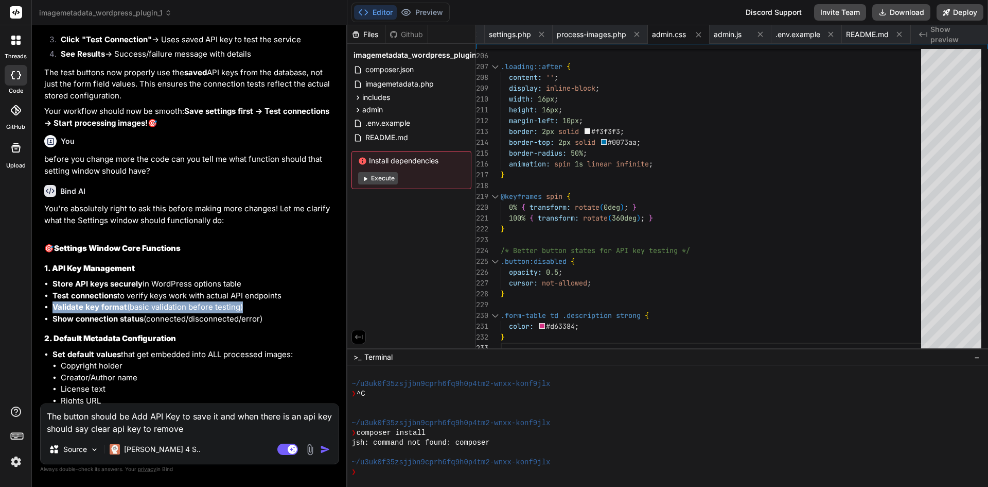
scroll to position [3653, 0]
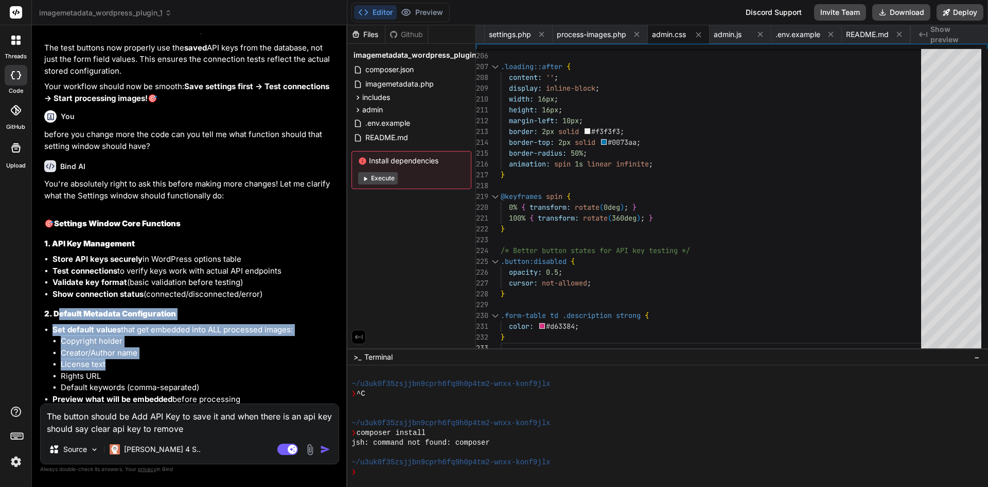
drag, startPoint x: 57, startPoint y: 315, endPoint x: 198, endPoint y: 367, distance: 150.8
click at [199, 367] on div "You're absolutely right to ask this before making more changes! Let me clarify …" at bounding box center [190, 472] width 293 height 588
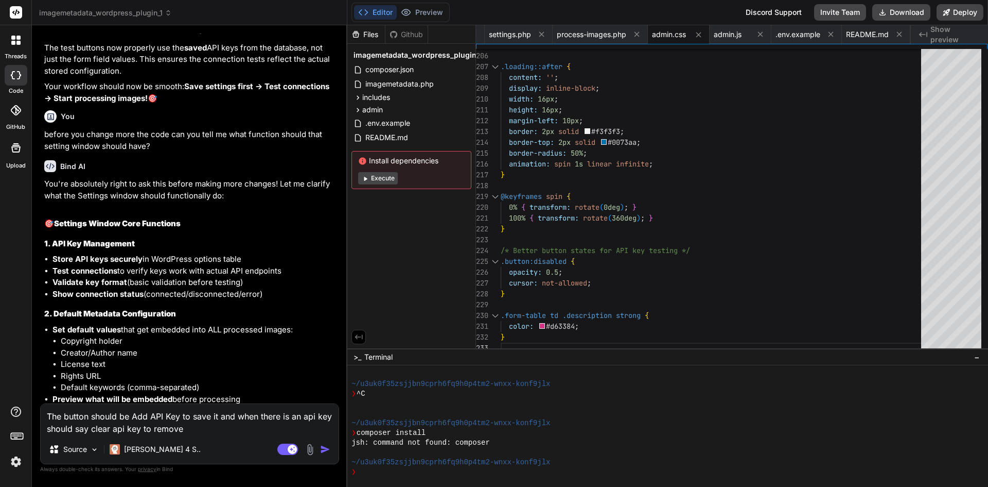
click at [57, 411] on textarea "The button should be Add API Key to save it and when there is an api key should…" at bounding box center [190, 419] width 298 height 31
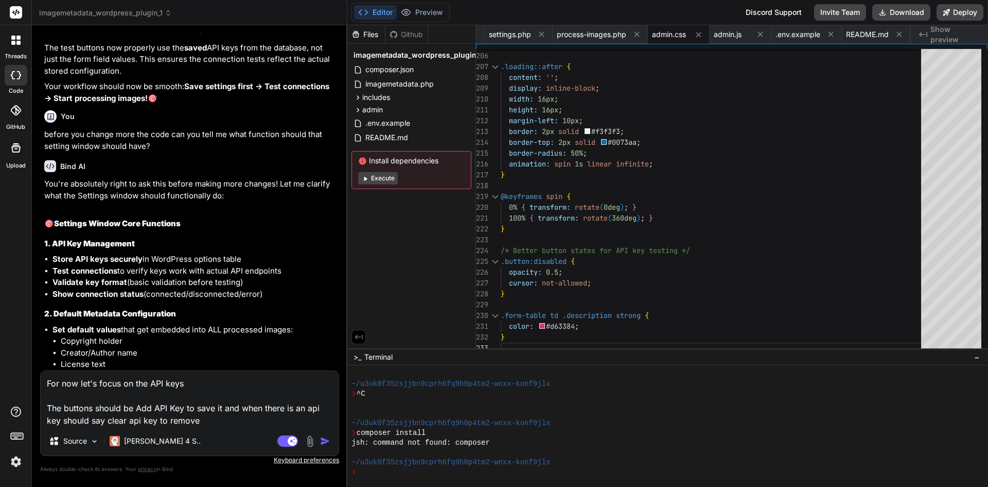
click at [230, 418] on textarea "For now let's focus on the API keys The buttons should be Add API Key to save i…" at bounding box center [190, 399] width 298 height 56
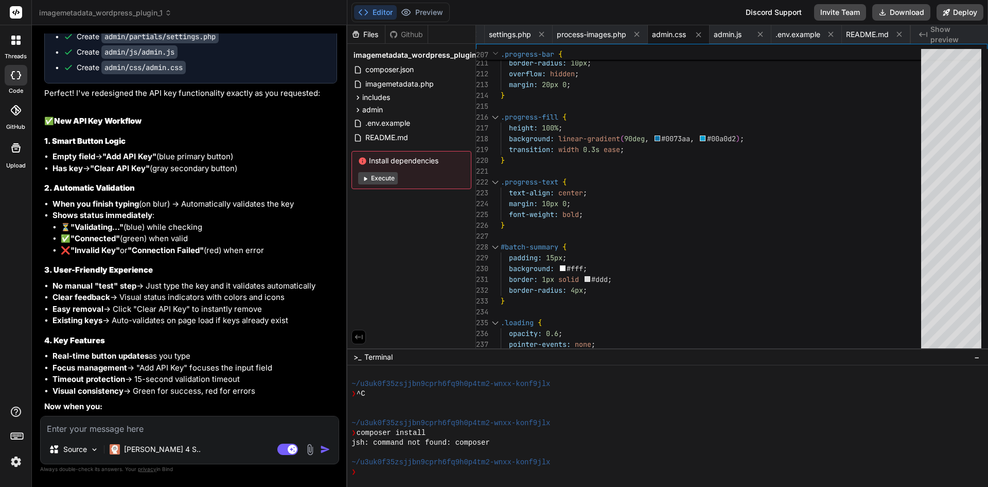
scroll to position [4677, 0]
